Goal: Task Accomplishment & Management: Manage account settings

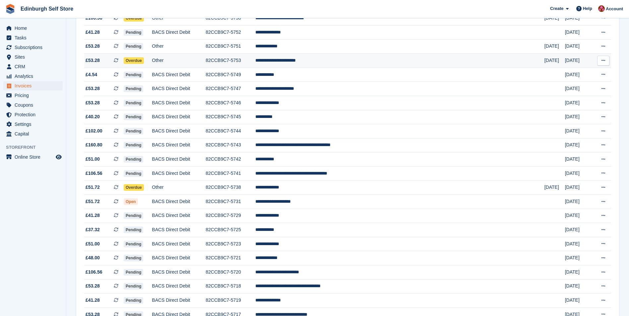
scroll to position [431, 0]
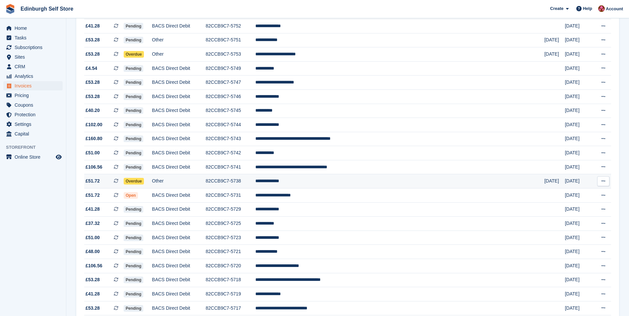
click at [331, 181] on td "**********" at bounding box center [399, 181] width 289 height 14
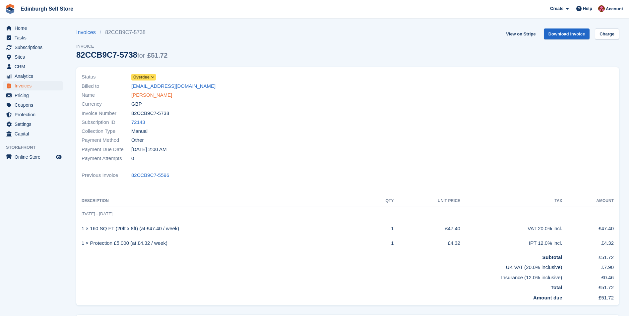
click at [157, 96] on link "[PERSON_NAME]" at bounding box center [151, 96] width 41 height 8
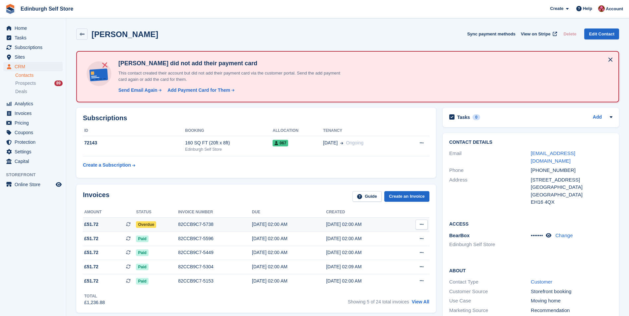
click at [199, 225] on div "82CCB9C7-5738" at bounding box center [215, 224] width 74 height 7
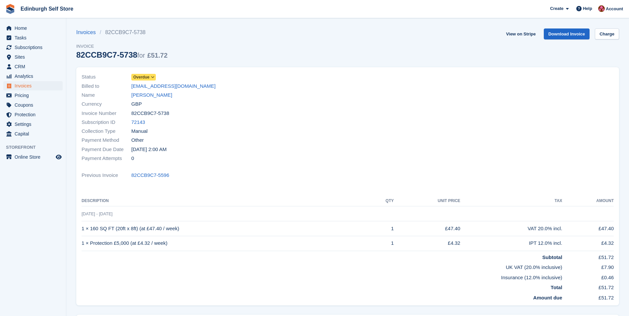
click at [154, 76] on icon at bounding box center [153, 77] width 4 height 4
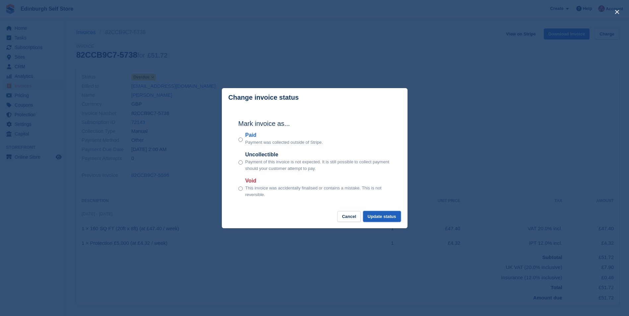
click at [383, 218] on button "Update status" at bounding box center [382, 216] width 38 height 11
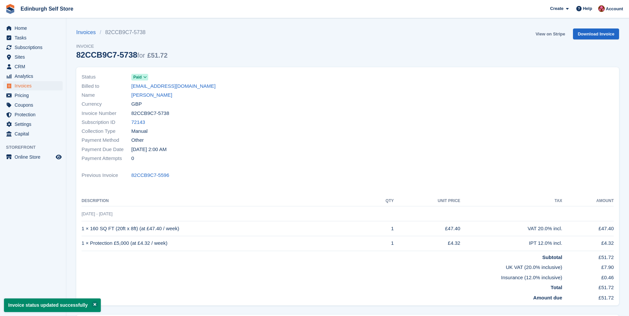
click at [548, 34] on link "View on Stripe" at bounding box center [550, 34] width 35 height 11
click at [157, 96] on link "Cyril Ojemudia" at bounding box center [151, 96] width 41 height 8
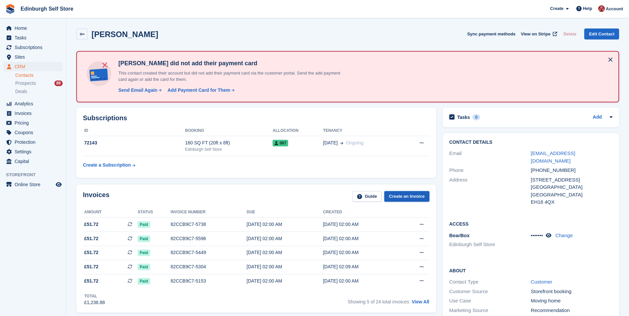
click at [407, 196] on link "Create an Invoice" at bounding box center [406, 196] width 45 height 11
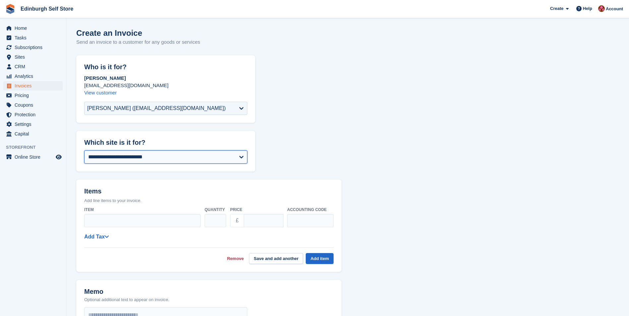
click at [143, 156] on select "**********" at bounding box center [165, 157] width 163 height 13
select select "****"
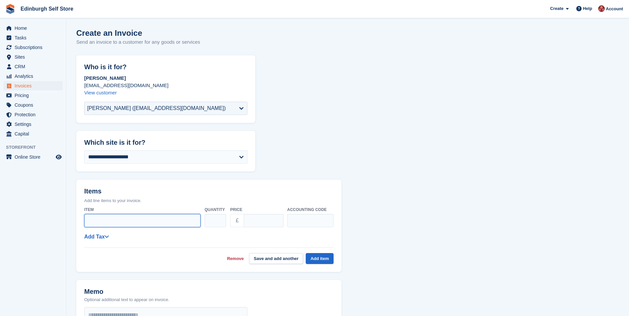
click at [97, 222] on input "Item" at bounding box center [142, 220] width 116 height 13
type input "**********"
drag, startPoint x: 264, startPoint y: 220, endPoint x: 247, endPoint y: 221, distance: 17.3
click at [247, 221] on input "****" at bounding box center [264, 220] width 40 height 13
type input "**"
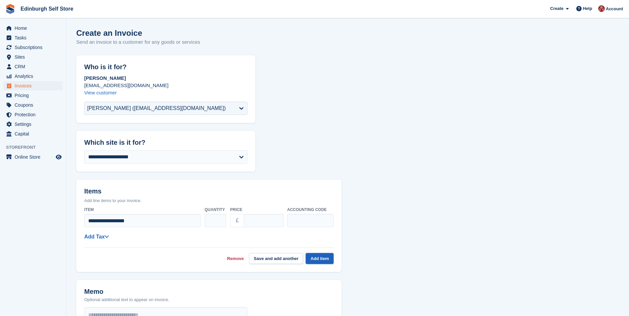
click at [322, 257] on button "Add item" at bounding box center [320, 258] width 28 height 11
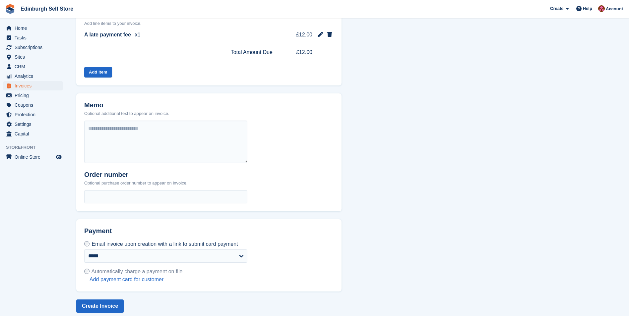
scroll to position [184, 0]
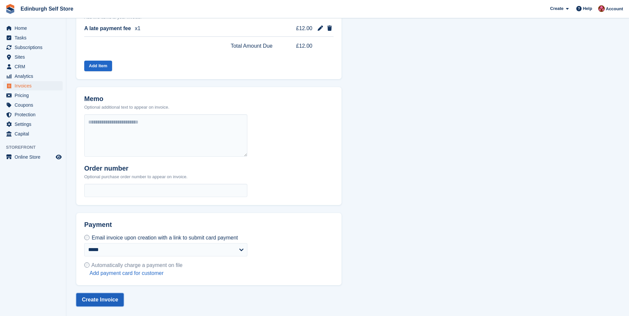
click at [93, 299] on button "Create Invoice" at bounding box center [99, 300] width 47 height 13
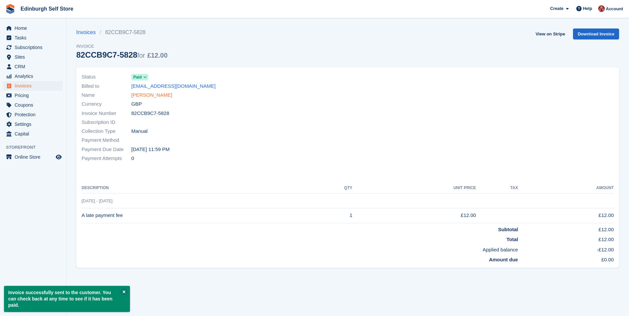
click at [154, 96] on link "Cyril Ojemudia" at bounding box center [151, 96] width 41 height 8
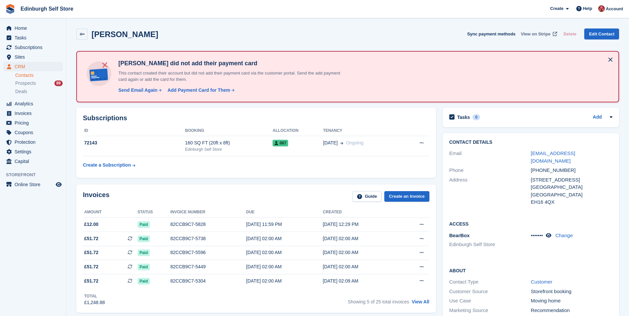
click at [537, 33] on span "View on Stripe" at bounding box center [536, 34] width 30 height 7
click at [32, 112] on span "Invoices" at bounding box center [35, 113] width 40 height 9
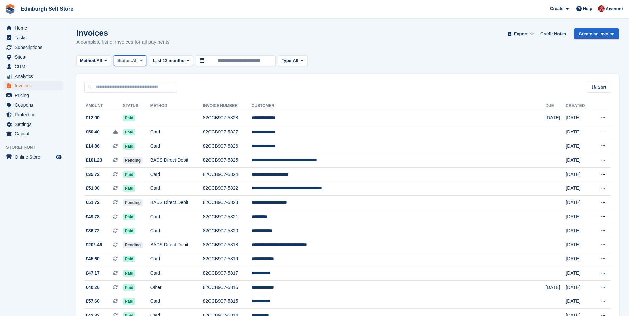
click at [143, 61] on icon at bounding box center [141, 60] width 3 height 4
click at [138, 115] on link "Open" at bounding box center [146, 112] width 58 height 12
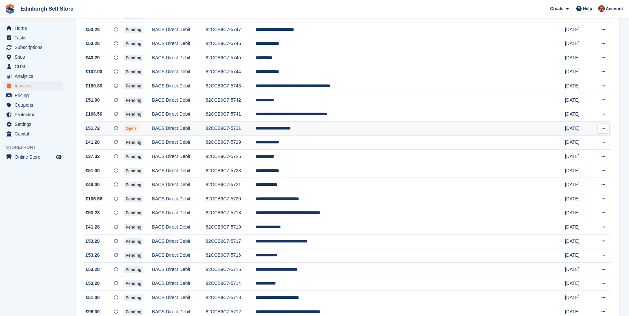
scroll to position [534, 0]
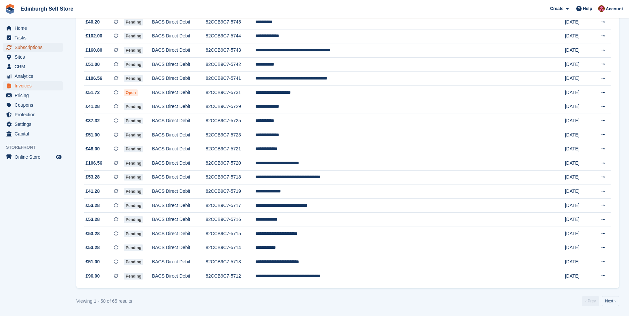
click at [39, 48] on span "Subscriptions" at bounding box center [35, 47] width 40 height 9
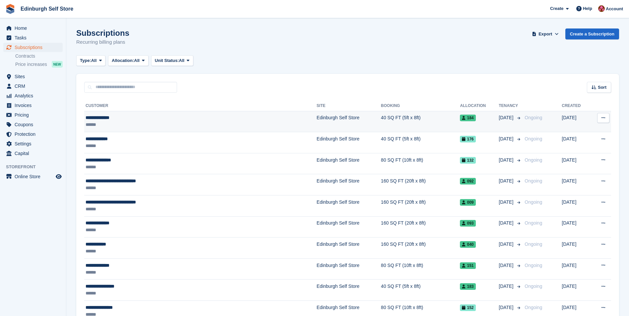
click at [317, 118] on td "Edinburgh Self Store" at bounding box center [349, 121] width 64 height 21
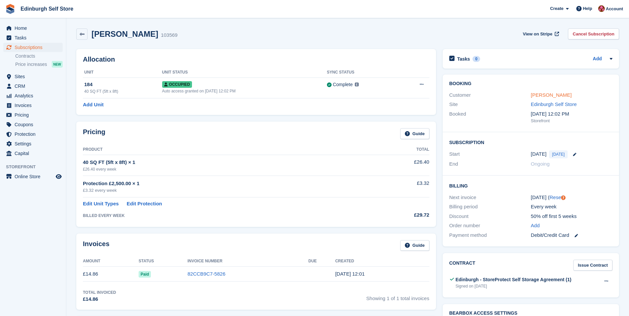
click at [549, 92] on link "[PERSON_NAME]" at bounding box center [551, 95] width 41 height 6
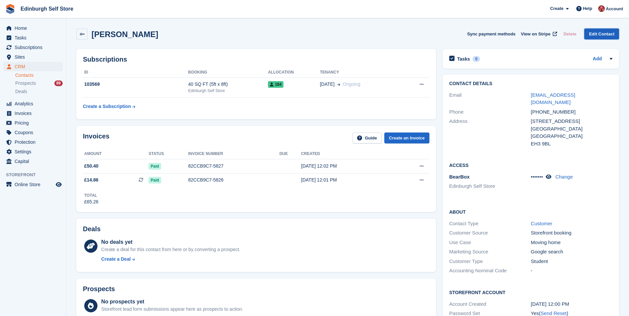
click at [603, 34] on link "Edit Contact" at bounding box center [601, 34] width 35 height 11
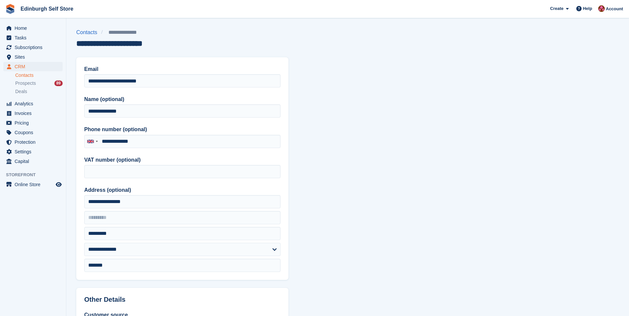
type input "**********"
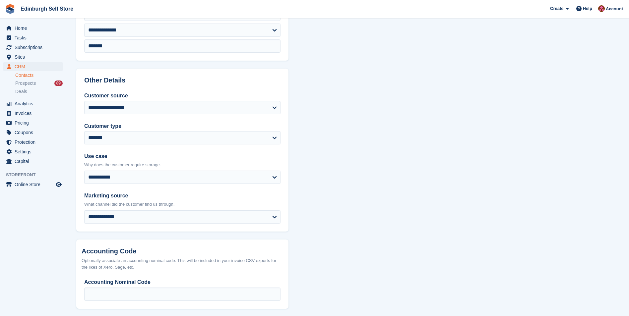
scroll to position [249, 0]
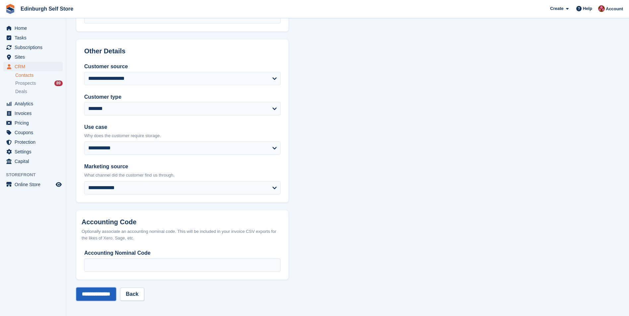
click at [98, 293] on input "**********" at bounding box center [96, 294] width 40 height 13
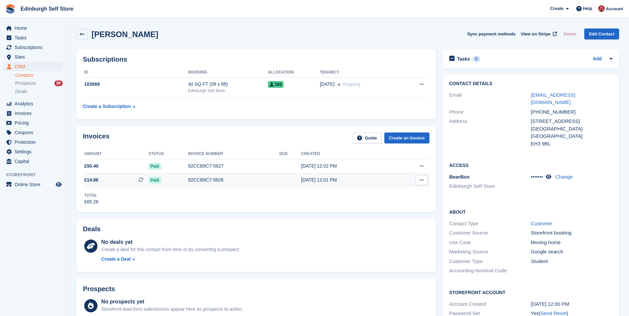
click at [341, 177] on div "[DATE] 12:01 PM" at bounding box center [347, 180] width 92 height 7
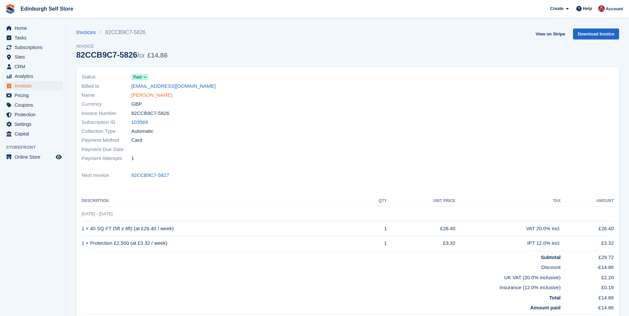
click at [155, 94] on link "[PERSON_NAME]" at bounding box center [151, 96] width 41 height 8
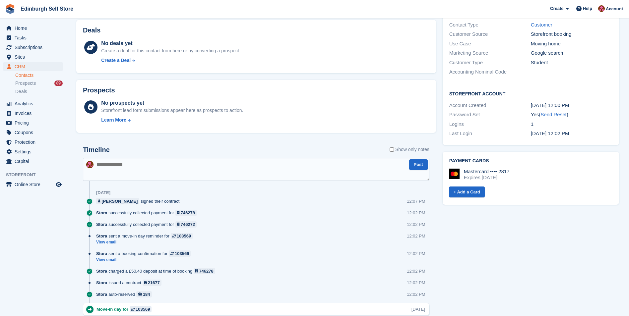
scroll to position [66, 0]
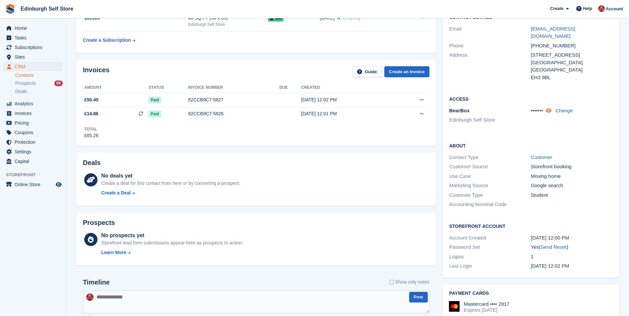
click at [551, 108] on icon at bounding box center [549, 110] width 6 height 5
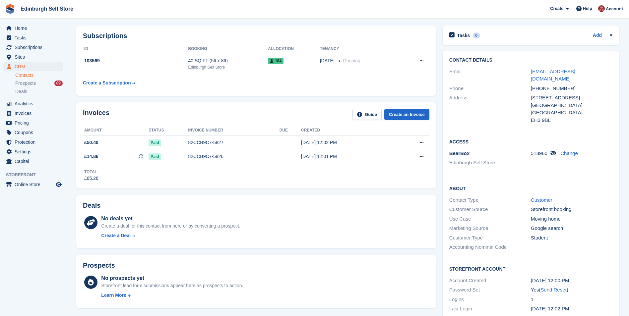
scroll to position [0, 0]
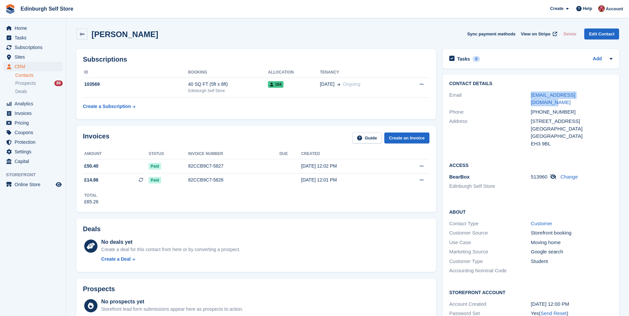
drag, startPoint x: 589, startPoint y: 94, endPoint x: 530, endPoint y: 96, distance: 58.7
click at [530, 96] on div "Email [EMAIL_ADDRESS][DOMAIN_NAME]" at bounding box center [530, 99] width 163 height 17
drag, startPoint x: 530, startPoint y: 96, endPoint x: 539, endPoint y: 96, distance: 9.3
copy div "filip.luk.2003@gmail.com"
click at [18, 27] on span "Home" at bounding box center [35, 28] width 40 height 9
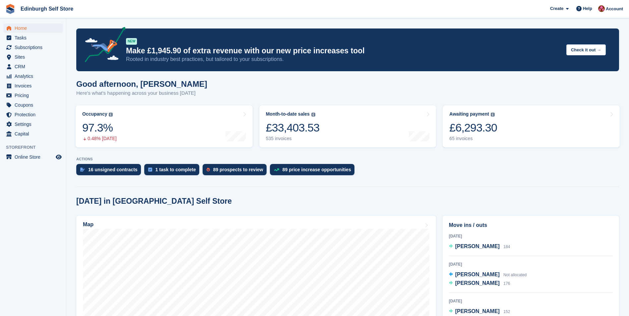
scroll to position [166, 0]
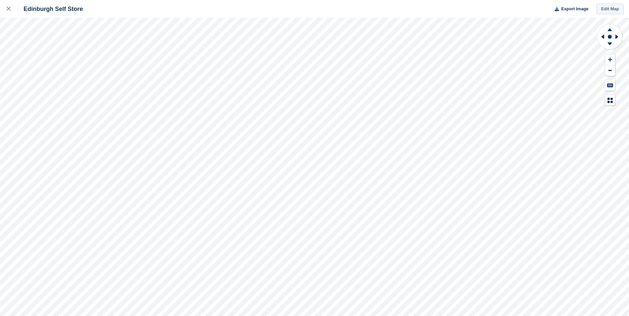
click at [606, 10] on link "Edit Map" at bounding box center [610, 9] width 27 height 11
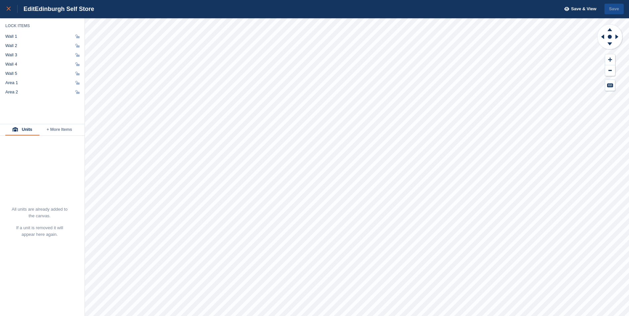
click at [7, 8] on icon at bounding box center [9, 9] width 4 height 4
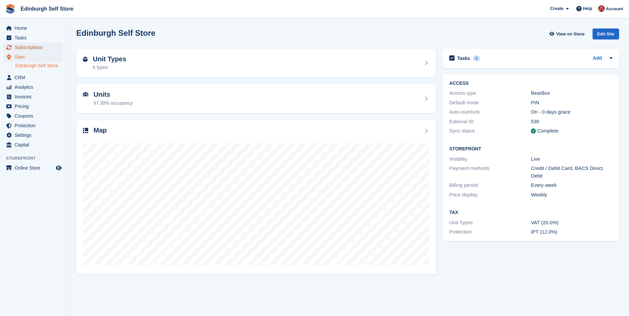
click at [37, 48] on span "Subscriptions" at bounding box center [35, 47] width 40 height 9
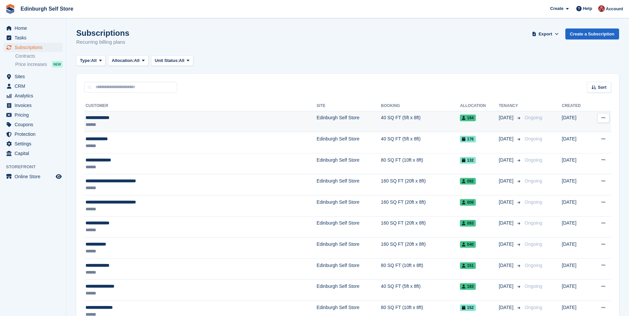
click at [317, 118] on td "Edinburgh Self Store" at bounding box center [349, 121] width 64 height 21
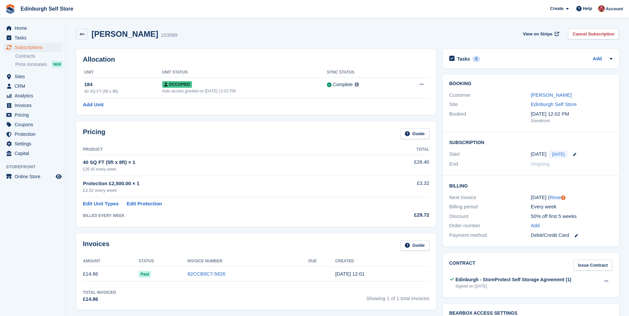
click aside "Home Tasks Subscriptions Subscriptions Subscriptions Contracts Price increases …"
click link "[PERSON_NAME]"
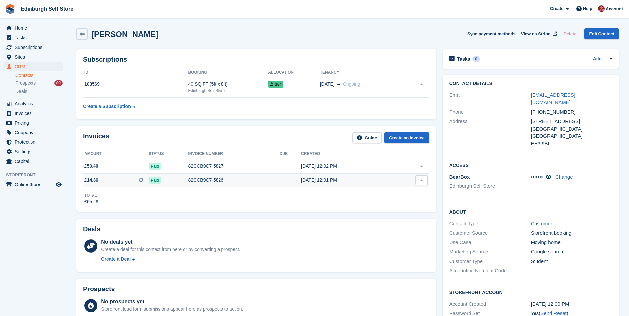
click div "82CCB9C7-5826"
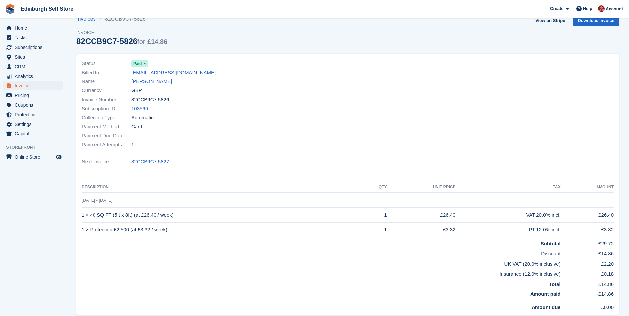
scroll to position [6, 0]
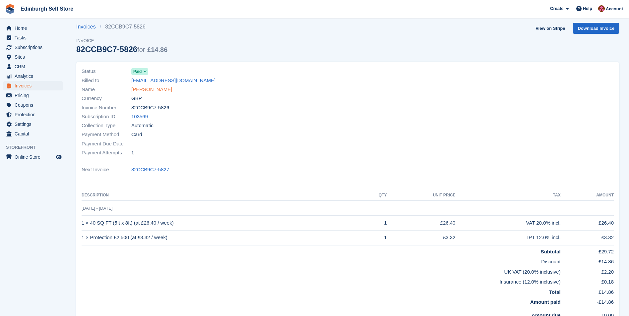
click at [140, 91] on link "[PERSON_NAME]" at bounding box center [151, 90] width 41 height 8
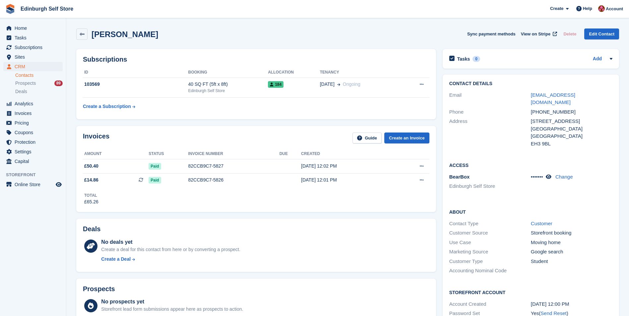
drag, startPoint x: 555, startPoint y: 193, endPoint x: 554, endPoint y: 182, distance: 11.0
click at [555, 193] on div "Access BearBox Edinburgh Self Store ••••••• Change" at bounding box center [531, 178] width 176 height 47
click at [292, 92] on td "184" at bounding box center [294, 88] width 52 height 20
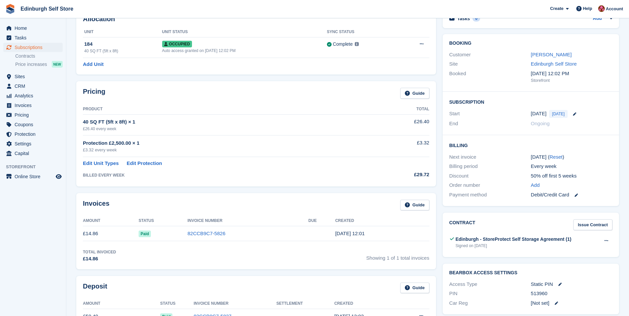
scroll to position [166, 0]
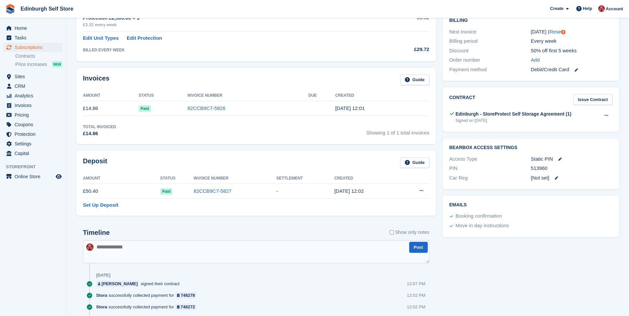
drag, startPoint x: 550, startPoint y: 168, endPoint x: 532, endPoint y: 168, distance: 17.9
click at [532, 168] on div "513960" at bounding box center [572, 169] width 82 height 8
drag, startPoint x: 532, startPoint y: 168, endPoint x: 537, endPoint y: 169, distance: 5.1
copy div "513960"
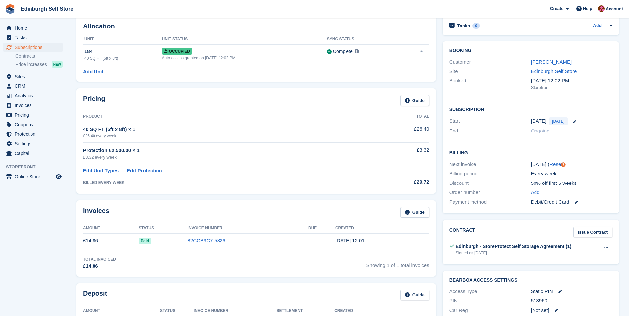
scroll to position [0, 0]
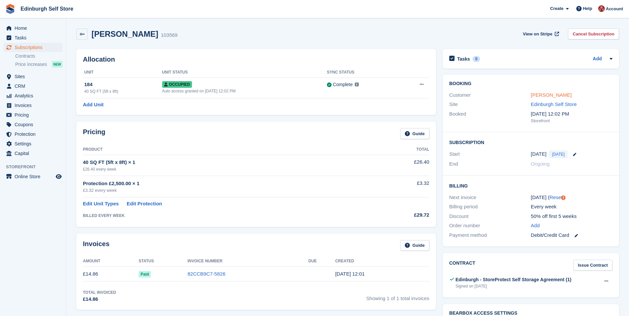
click at [548, 94] on link "[PERSON_NAME]" at bounding box center [551, 95] width 41 height 6
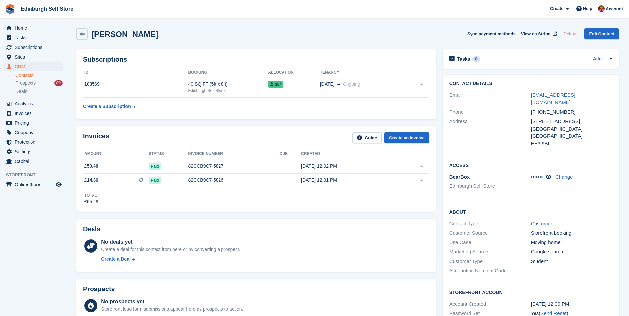
drag, startPoint x: 151, startPoint y: 35, endPoint x: 109, endPoint y: 33, distance: 41.8
click at [109, 33] on div "Filip Lukowski Sync payment methods View on Stripe Delete Edit Contact" at bounding box center [347, 34] width 543 height 11
copy h2 "Lukowski"
drag, startPoint x: 595, startPoint y: 95, endPoint x: 530, endPoint y: 98, distance: 64.7
click at [530, 98] on div "Email filip.luk.2003@gmail.com" at bounding box center [530, 99] width 163 height 17
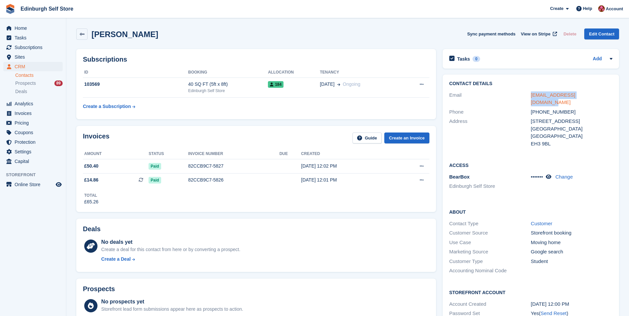
drag, startPoint x: 530, startPoint y: 98, endPoint x: 545, endPoint y: 94, distance: 14.9
copy div "filip.luk.2003@gmail.com"
drag, startPoint x: 573, startPoint y: 104, endPoint x: 531, endPoint y: 105, distance: 41.8
click at [531, 108] on div "+447309939728" at bounding box center [572, 112] width 82 height 8
drag, startPoint x: 531, startPoint y: 105, endPoint x: 535, endPoint y: 106, distance: 3.8
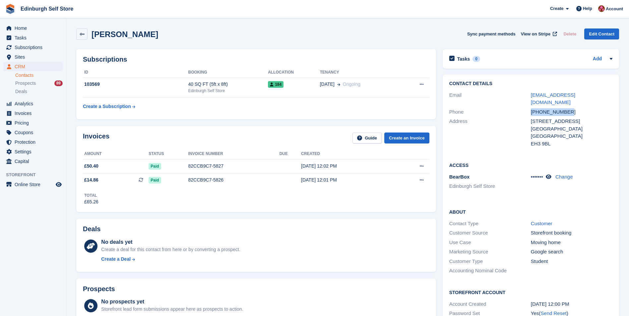
copy div "+447309939728"
drag, startPoint x: 550, startPoint y: 138, endPoint x: 528, endPoint y: 121, distance: 27.5
click at [528, 121] on div "Address 1/3 Riego Street Edinburgh United Kingdom EH3 9BL" at bounding box center [530, 133] width 163 height 32
drag, startPoint x: 528, startPoint y: 121, endPoint x: 543, endPoint y: 123, distance: 15.0
copy div "1/3 Riego Street Edinburgh United Kingdom EH3 9BL"
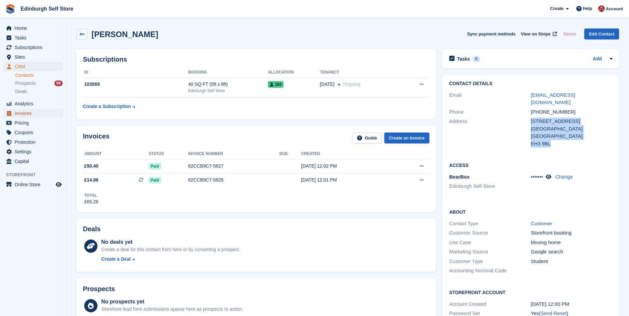
click at [30, 114] on span "Invoices" at bounding box center [35, 113] width 40 height 9
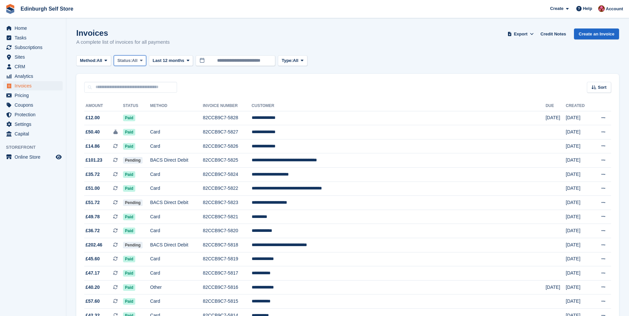
click at [143, 63] on icon at bounding box center [141, 60] width 3 height 4
click at [144, 111] on link "Open" at bounding box center [146, 112] width 58 height 12
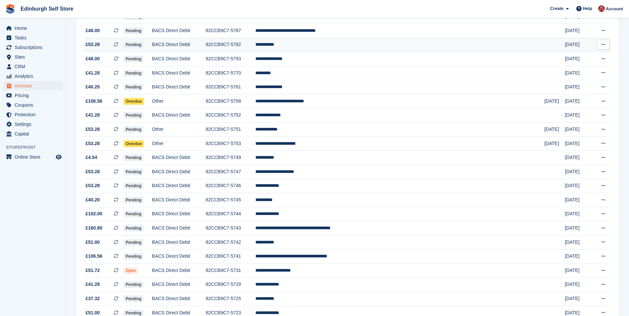
scroll to position [365, 0]
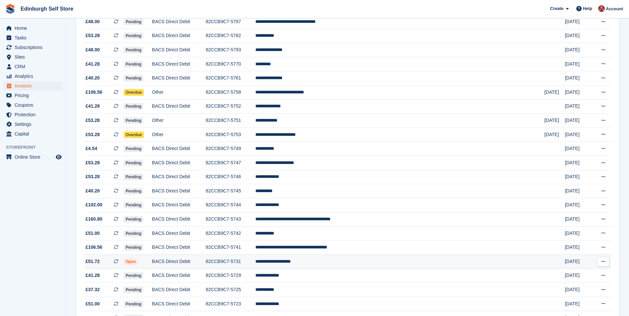
click at [330, 264] on td "**********" at bounding box center [399, 262] width 289 height 14
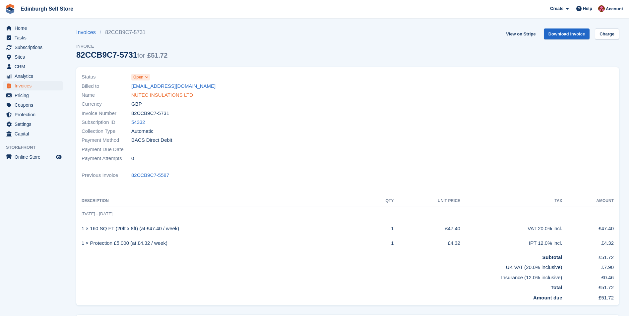
click at [173, 97] on link "NUTEC INSULATIONS LTD" at bounding box center [162, 96] width 62 height 8
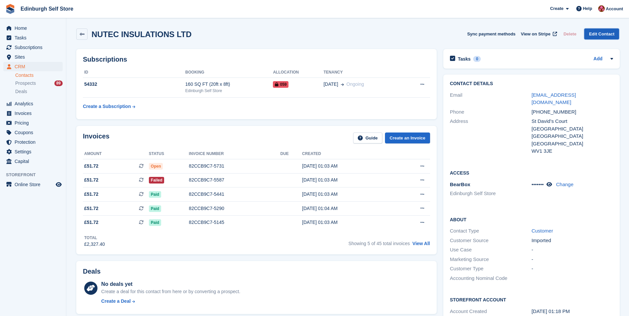
click at [593, 34] on link "Edit Contact" at bounding box center [601, 34] width 35 height 11
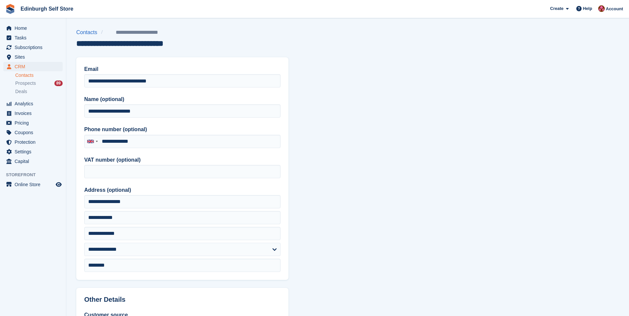
type input "**********"
drag, startPoint x: 170, startPoint y: 82, endPoint x: 80, endPoint y: 82, distance: 90.2
click at [80, 82] on div "**********" at bounding box center [182, 168] width 212 height 223
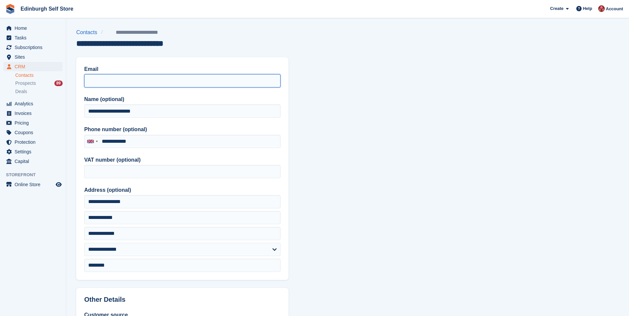
paste input "**********"
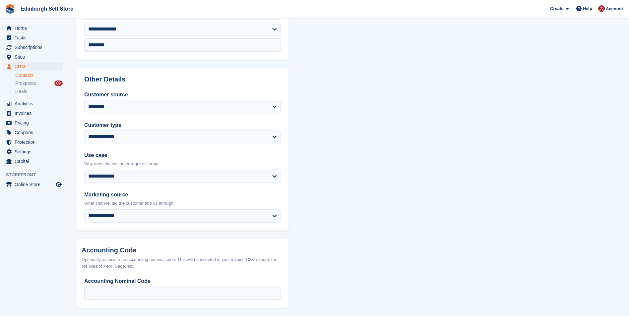
scroll to position [249, 0]
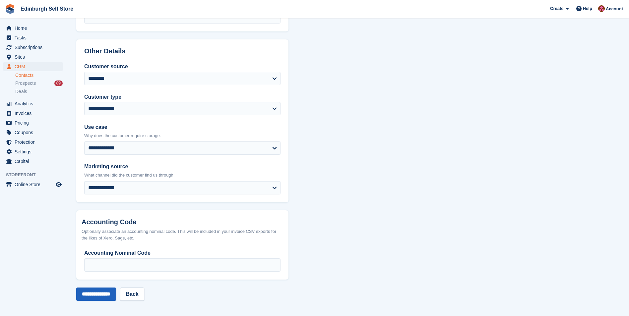
type input "**********"
click at [93, 296] on input "**********" at bounding box center [96, 294] width 40 height 13
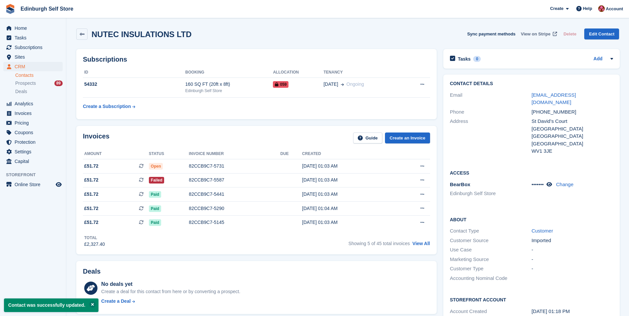
click at [538, 34] on span "View on Stripe" at bounding box center [536, 34] width 30 height 7
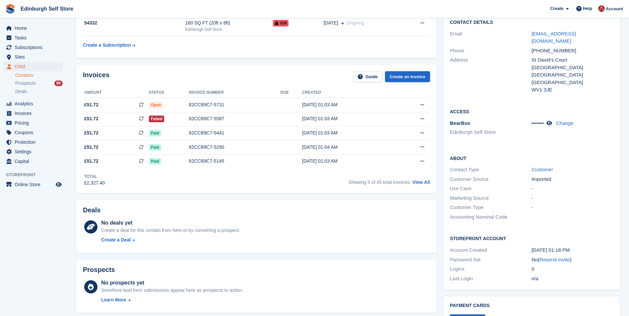
scroll to position [166, 0]
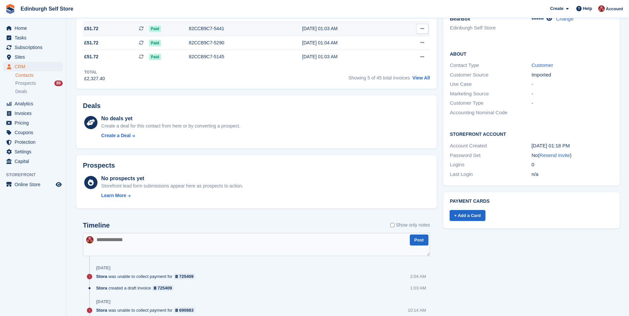
drag, startPoint x: 552, startPoint y: 149, endPoint x: 347, endPoint y: 31, distance: 236.3
click at [552, 153] on link "Resend Invite" at bounding box center [555, 156] width 31 height 6
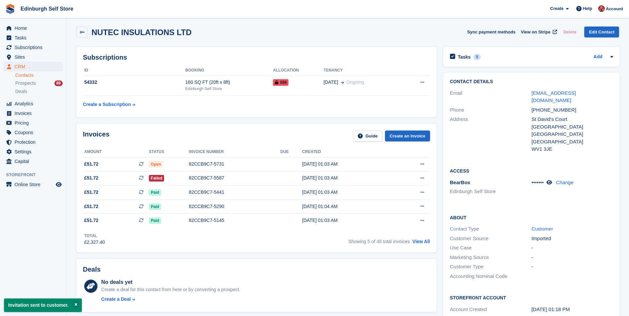
scroll to position [0, 0]
